Goal: Transaction & Acquisition: Purchase product/service

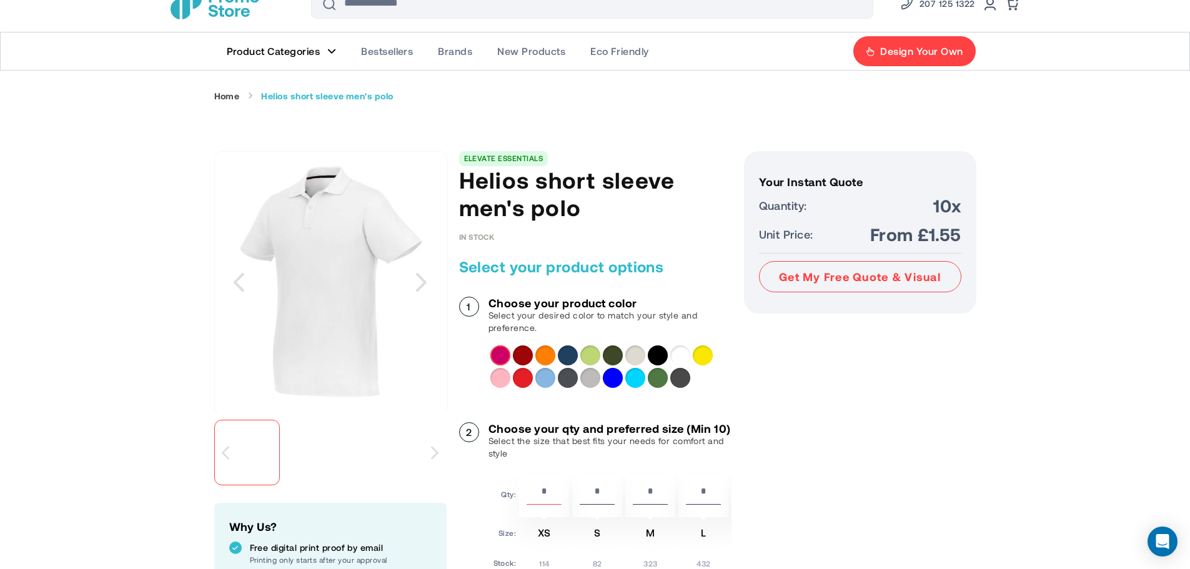
scroll to position [62, 0]
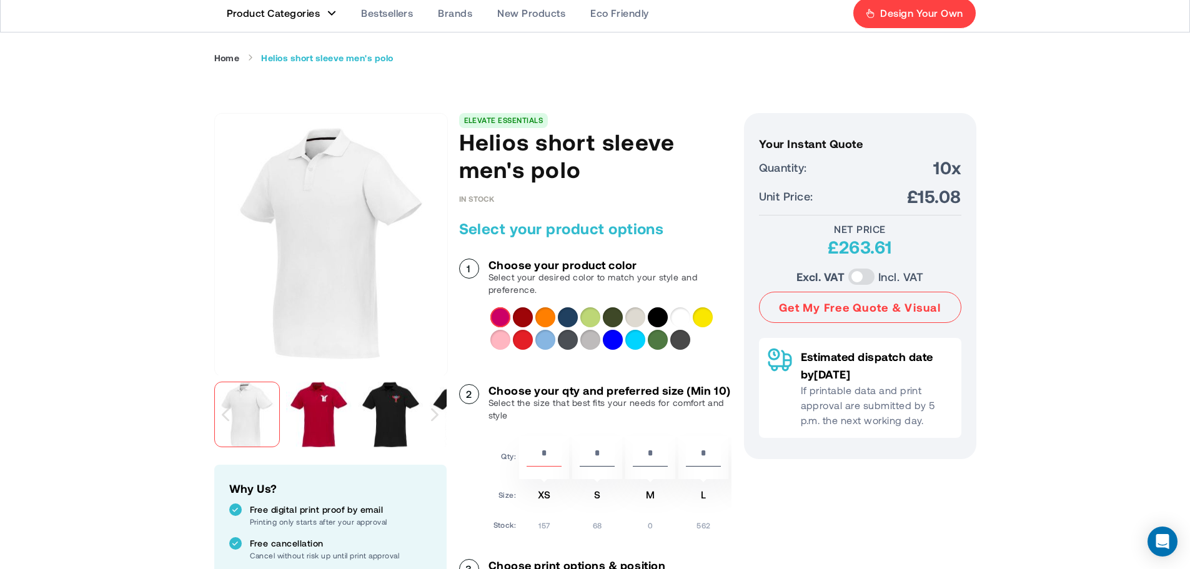
click at [657, 316] on div "Solid Black" at bounding box center [658, 317] width 20 height 20
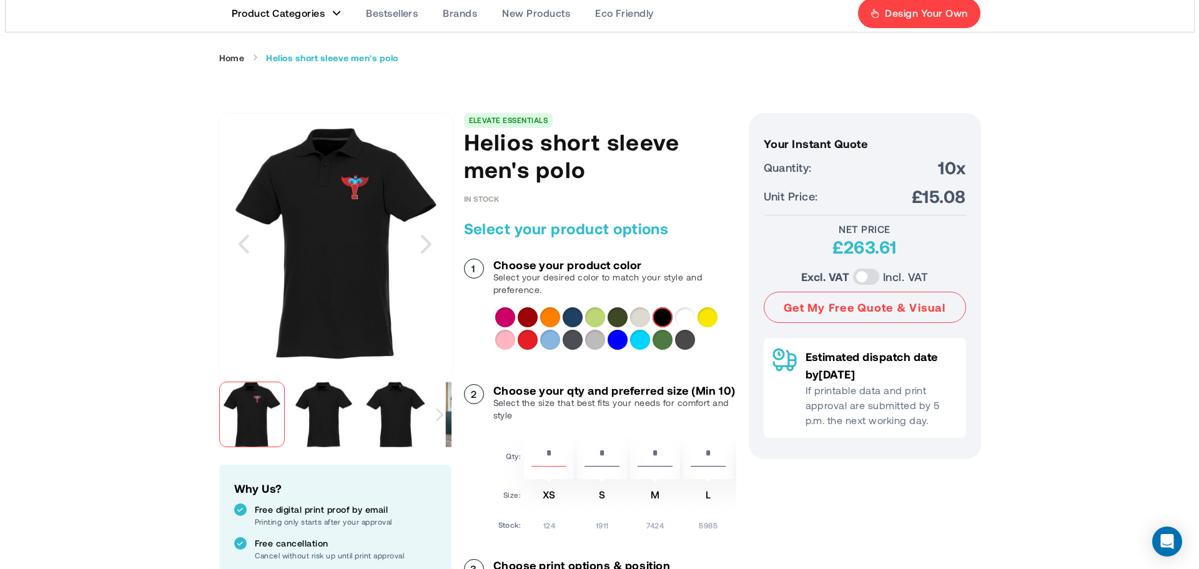
scroll to position [0, 0]
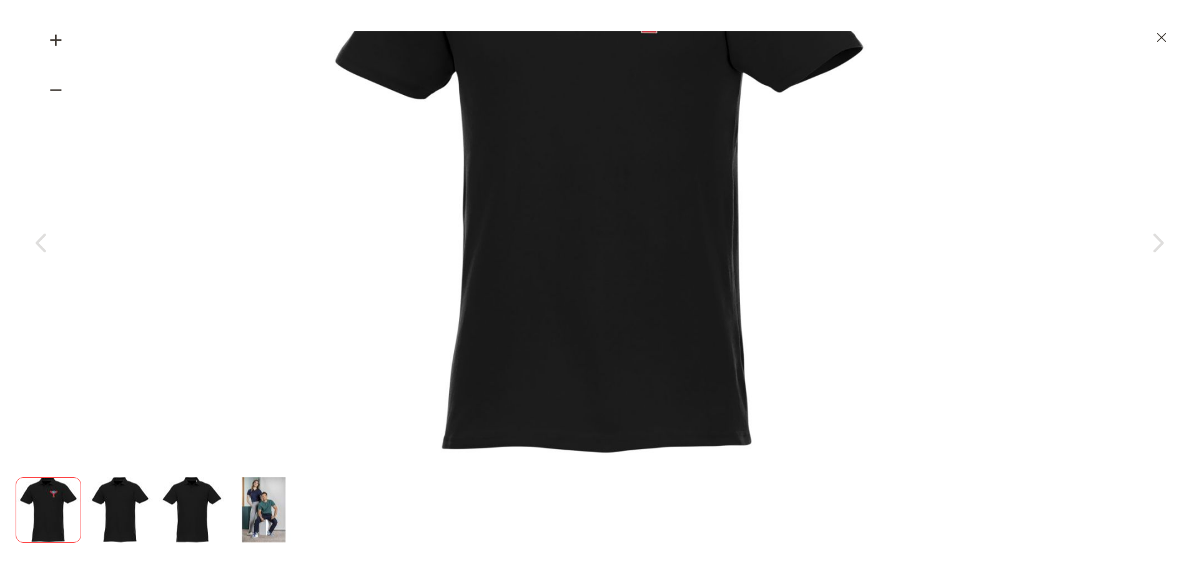
drag, startPoint x: 618, startPoint y: 130, endPoint x: 609, endPoint y: 75, distance: 55.6
click at [609, 75] on img at bounding box center [599, 150] width 611 height 611
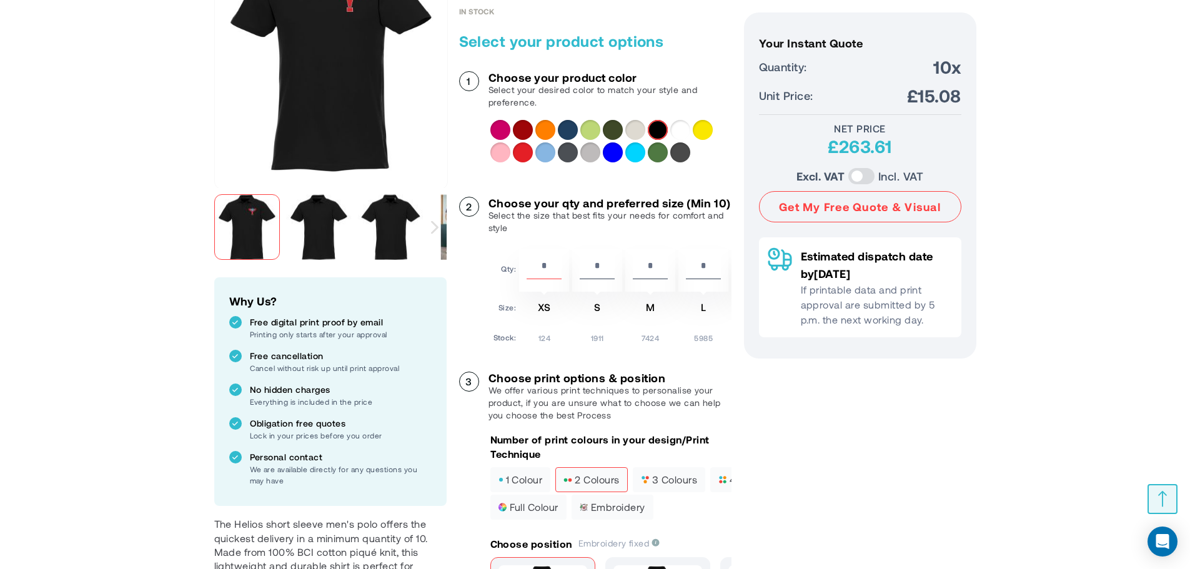
scroll to position [312, 0]
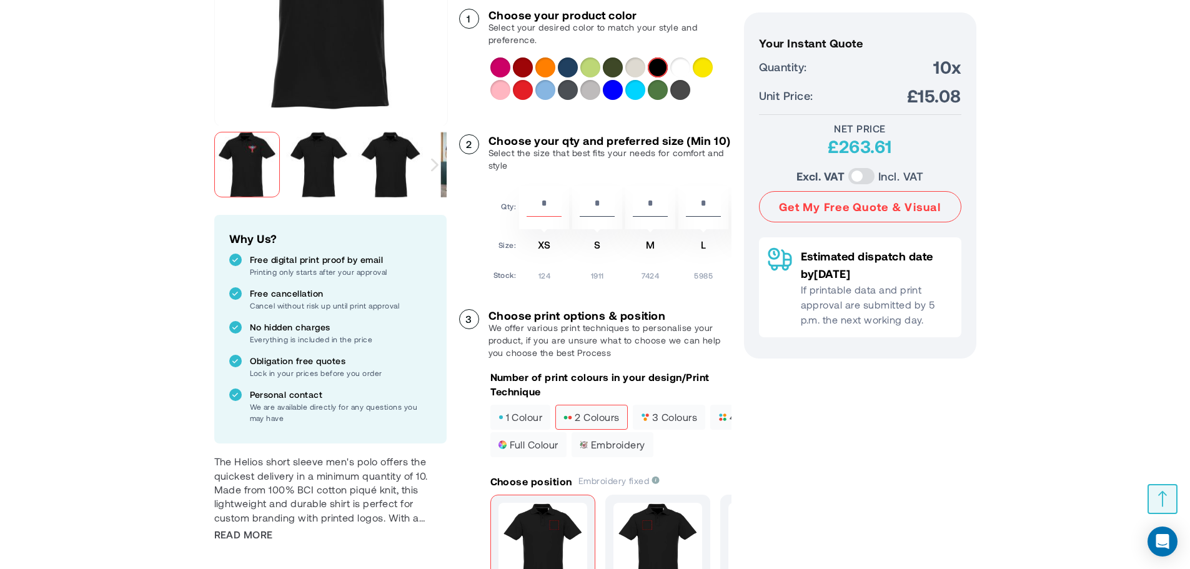
click at [557, 302] on div "Choose your product color Select your desired color to match your style and pre…" at bounding box center [595, 412] width 272 height 807
click at [567, 281] on td "124" at bounding box center [544, 273] width 50 height 16
drag, startPoint x: 570, startPoint y: 292, endPoint x: 603, endPoint y: 277, distance: 36.1
click at [602, 279] on table "Qty: ** * * * * * * * * Size:" at bounding box center [743, 233] width 507 height 101
click at [552, 211] on input "**" at bounding box center [543, 205] width 35 height 21
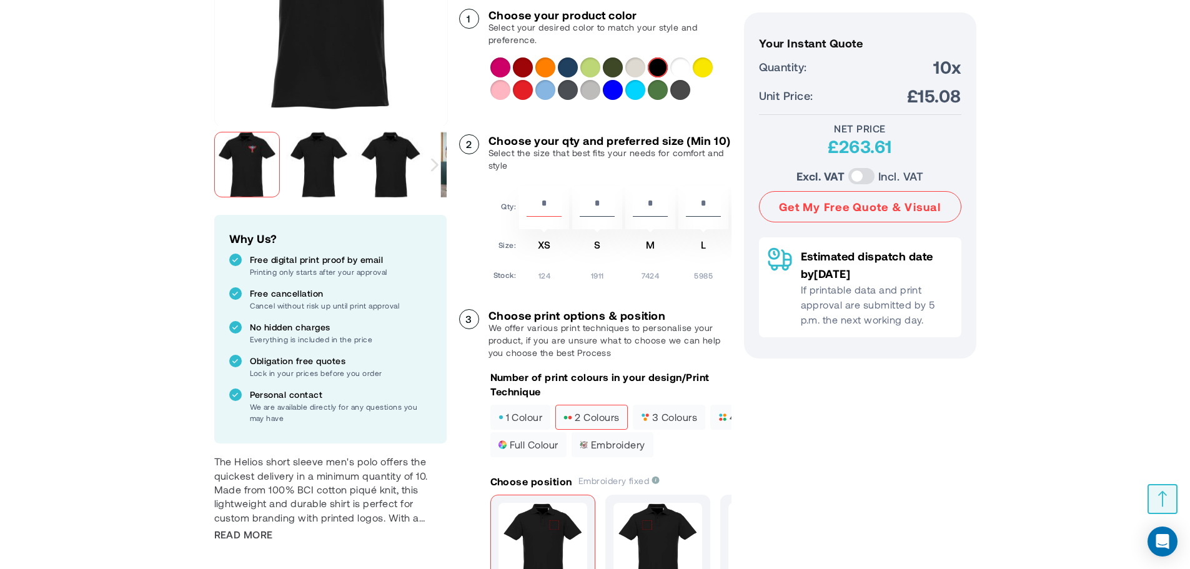
drag, startPoint x: 552, startPoint y: 211, endPoint x: 514, endPoint y: 212, distance: 38.1
click at [514, 212] on tr "Qty: ** * * * * * * * *" at bounding box center [743, 207] width 501 height 43
type input "*"
click at [553, 284] on table "Qty: * * * * * * * * * Size: S" at bounding box center [743, 233] width 507 height 101
drag, startPoint x: 553, startPoint y: 258, endPoint x: 611, endPoint y: 265, distance: 57.9
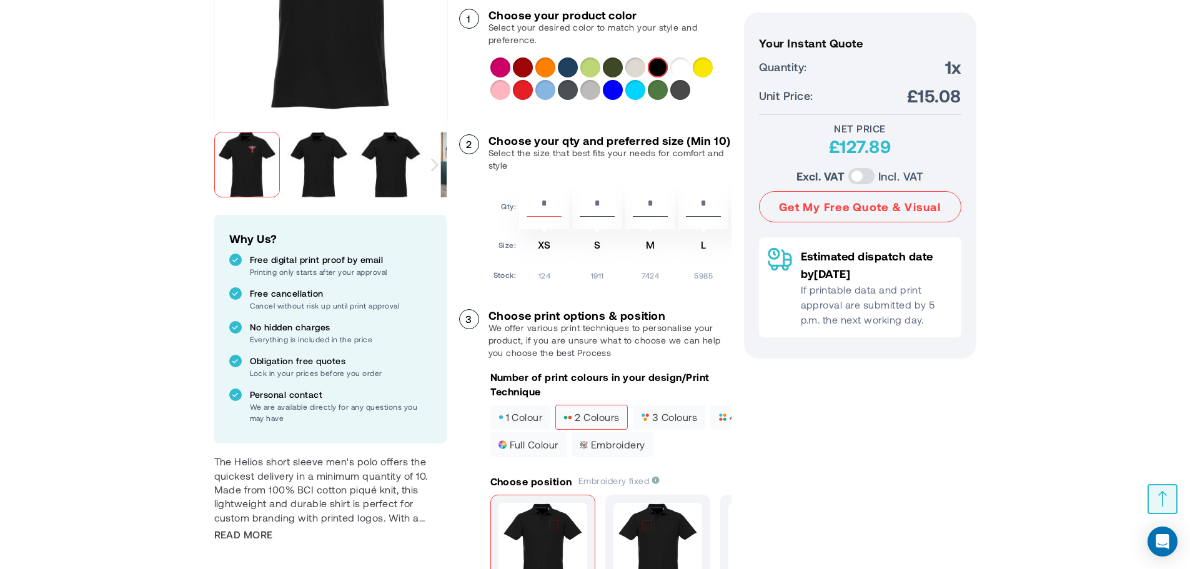
click at [609, 262] on tr "Size: XS S M L XL 2XL 3XL 4XL 5XL" at bounding box center [743, 247] width 501 height 30
click at [237, 535] on span "Read More" at bounding box center [243, 535] width 59 height 14
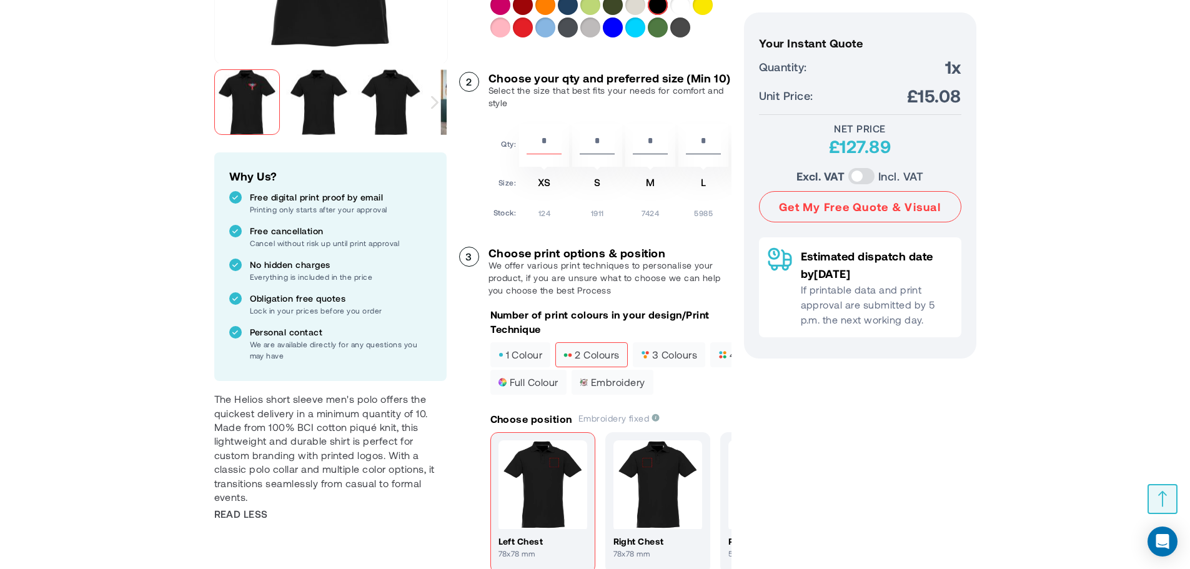
click at [586, 297] on p "We offer various print techniques to personalise your product, if you are unsur…" at bounding box center [609, 277] width 243 height 37
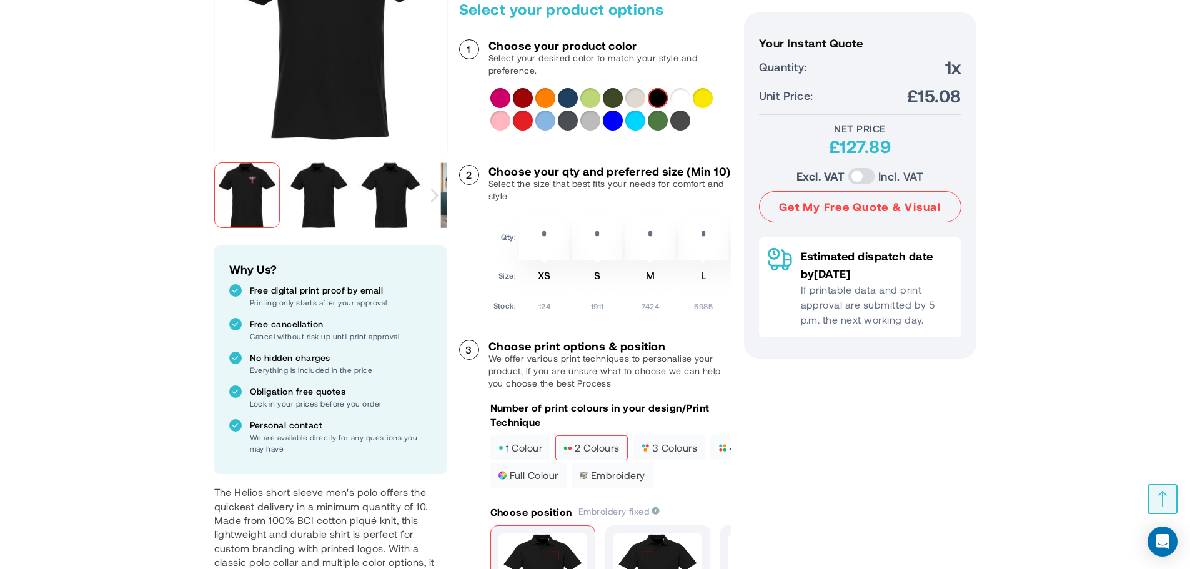
scroll to position [187, 0]
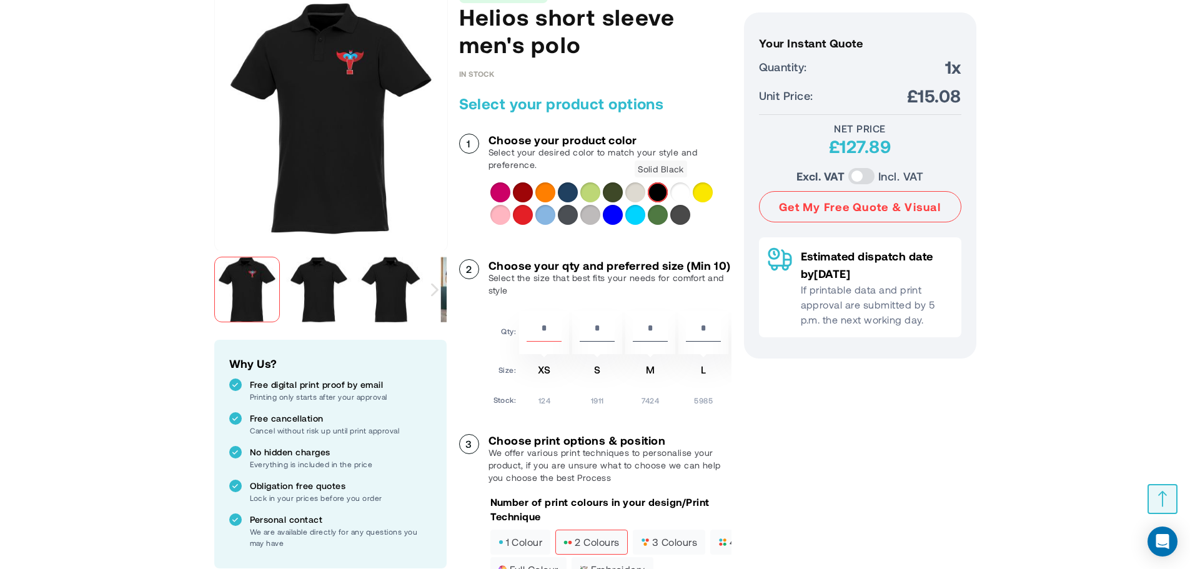
click at [654, 192] on div "Solid Black" at bounding box center [658, 192] width 20 height 20
click at [560, 330] on div "*" at bounding box center [544, 332] width 50 height 43
click at [554, 337] on input "*" at bounding box center [543, 330] width 35 height 21
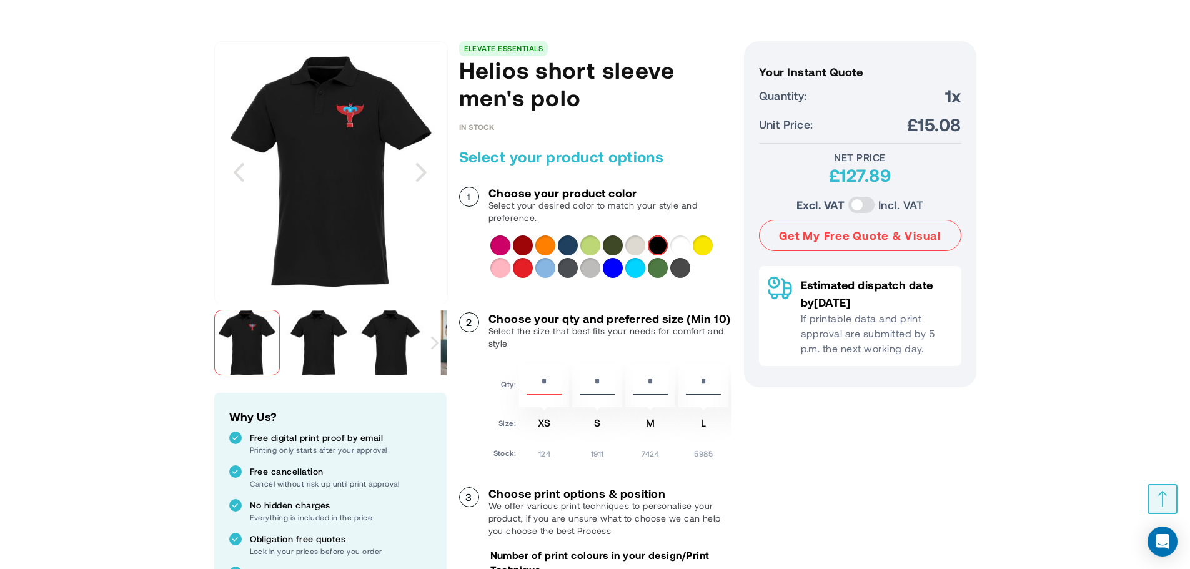
scroll to position [62, 0]
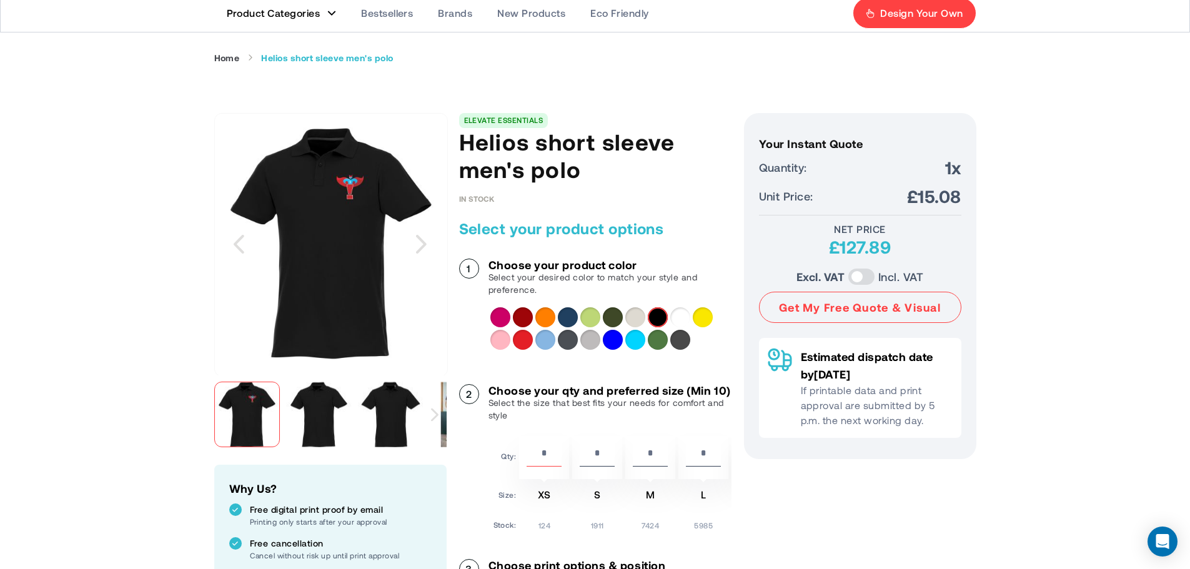
click at [434, 407] on div "Next" at bounding box center [434, 414] width 23 height 78
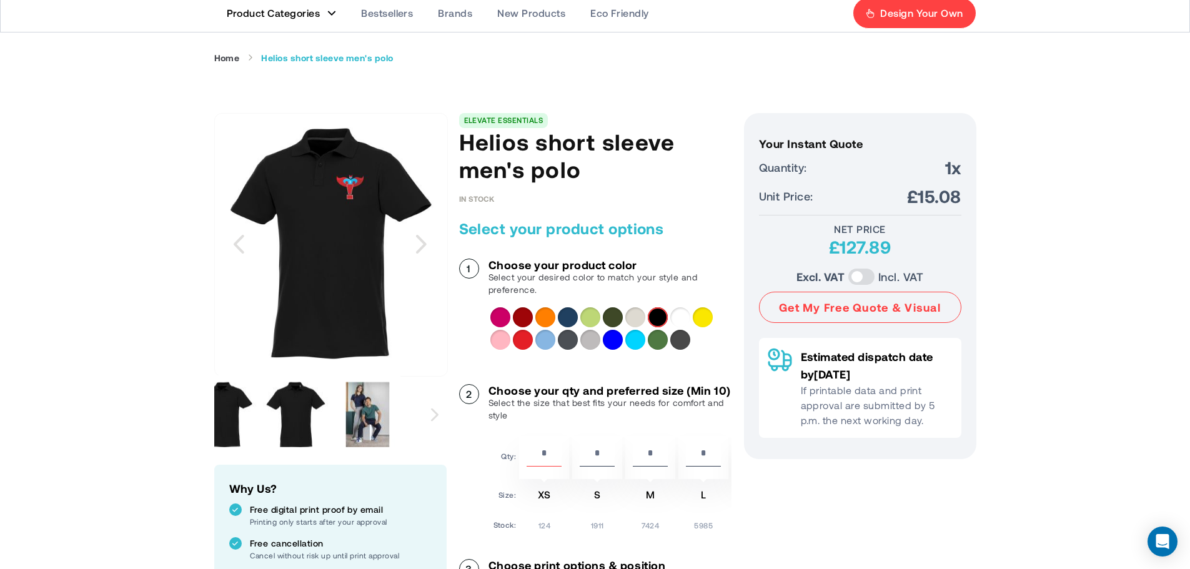
click at [434, 407] on div "Next" at bounding box center [434, 414] width 23 height 78
click at [309, 418] on img at bounding box center [296, 415] width 66 height 66
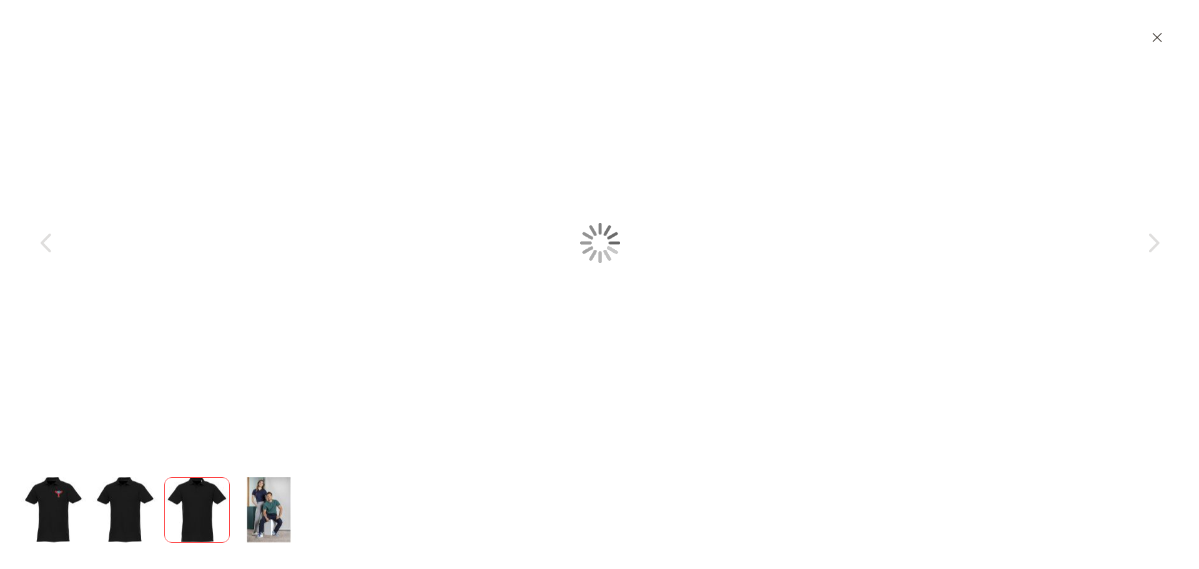
scroll to position [0, 0]
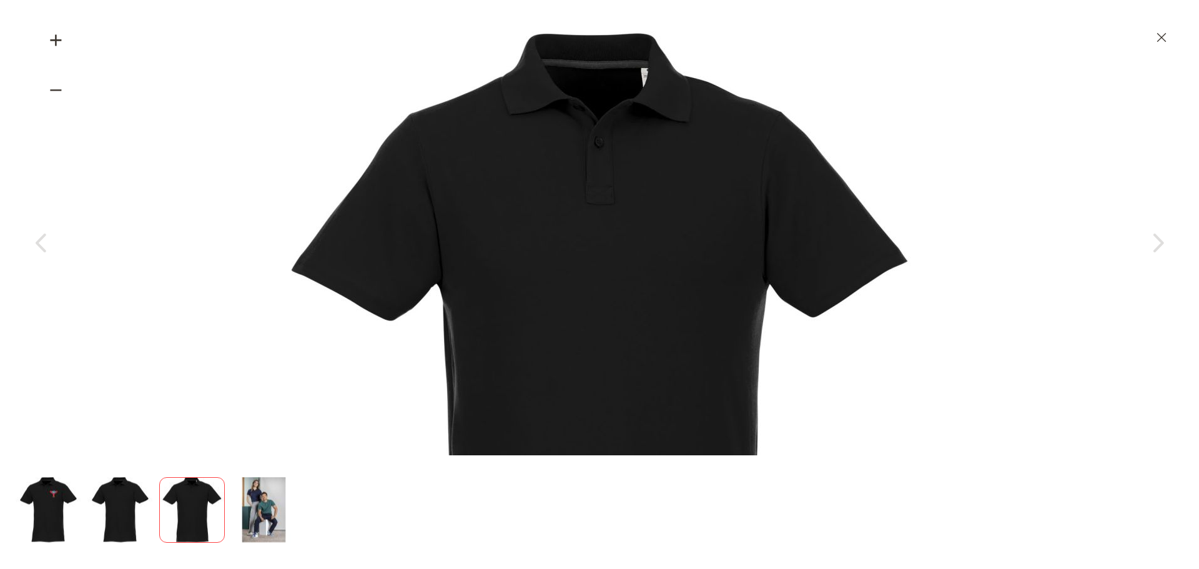
drag, startPoint x: 609, startPoint y: 131, endPoint x: 600, endPoint y: 280, distance: 149.5
click at [600, 280] on img at bounding box center [599, 374] width 687 height 687
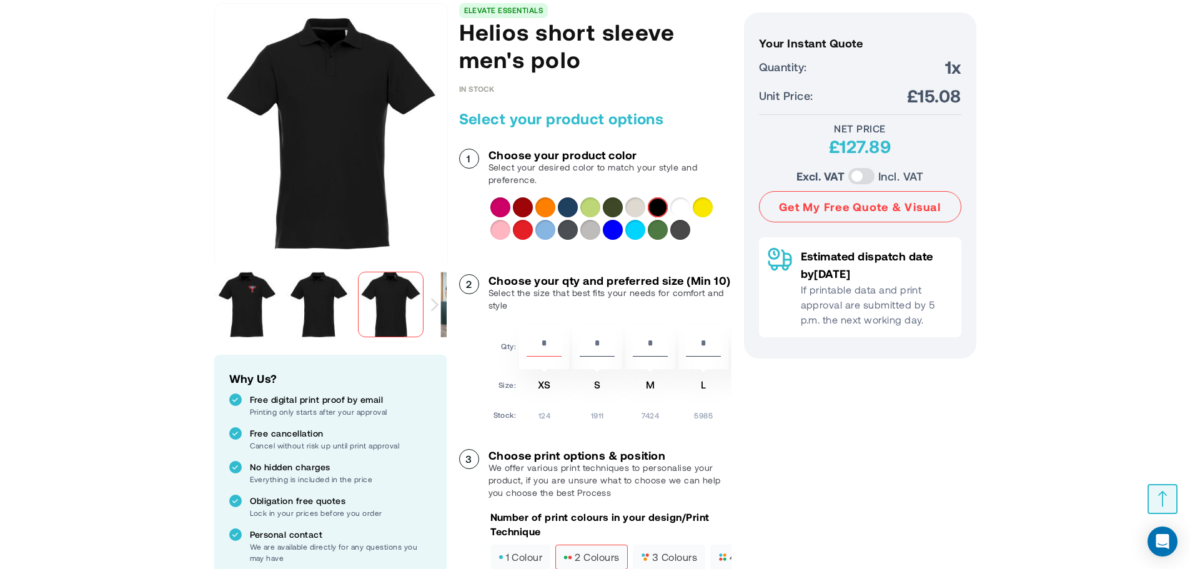
scroll to position [187, 0]
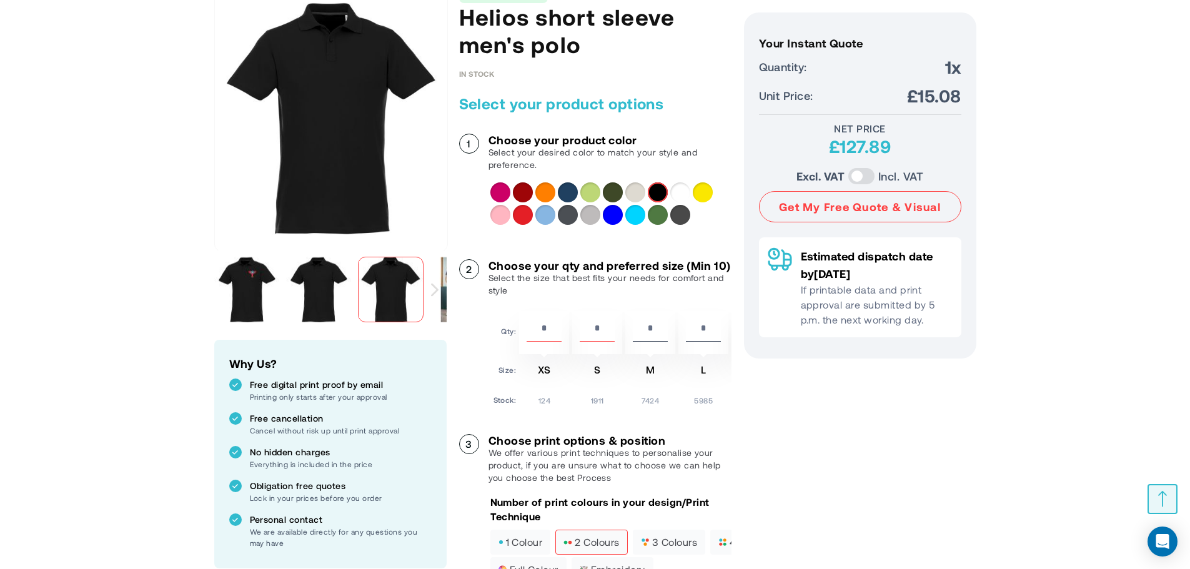
click at [598, 340] on input "*" at bounding box center [596, 330] width 35 height 21
type input "*"
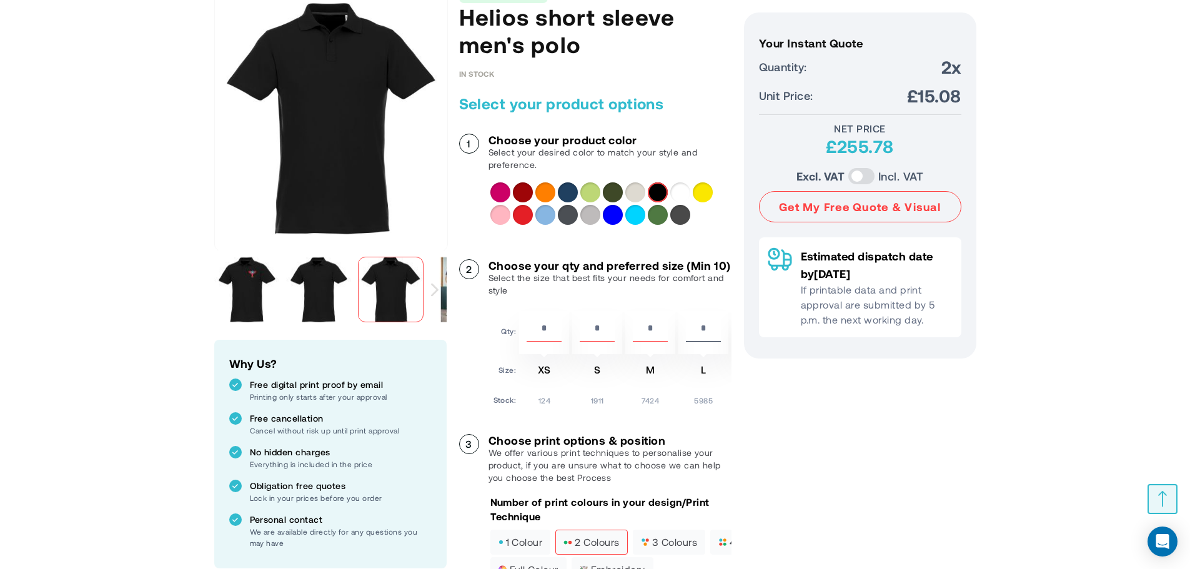
type input "*"
drag, startPoint x: 629, startPoint y: 431, endPoint x: 708, endPoint y: 417, distance: 80.6
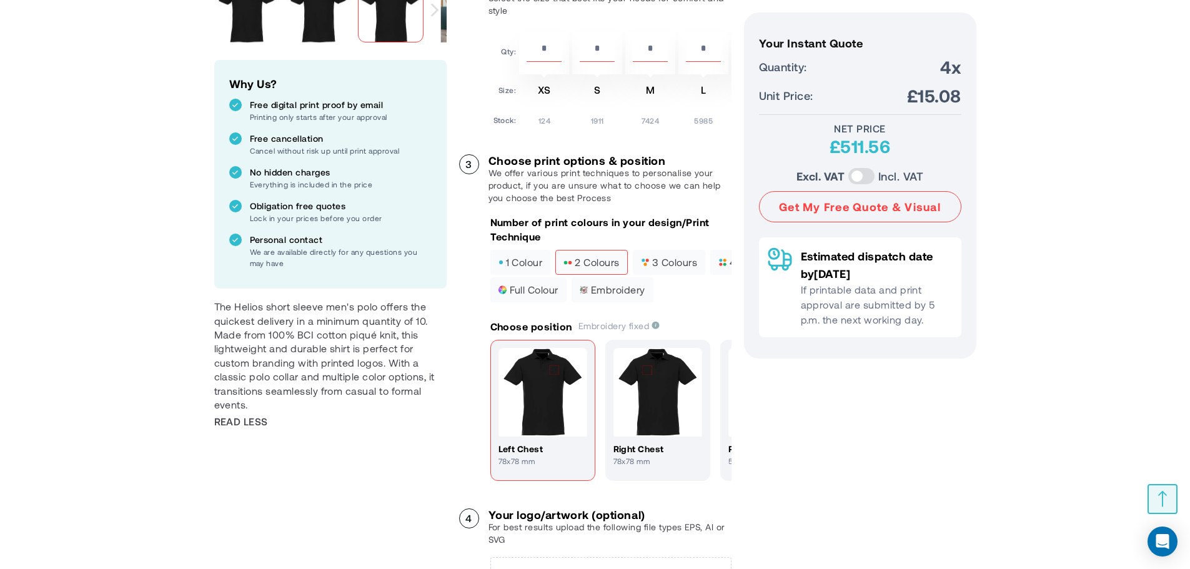
scroll to position [437, 0]
